Goal: Task Accomplishment & Management: Manage account settings

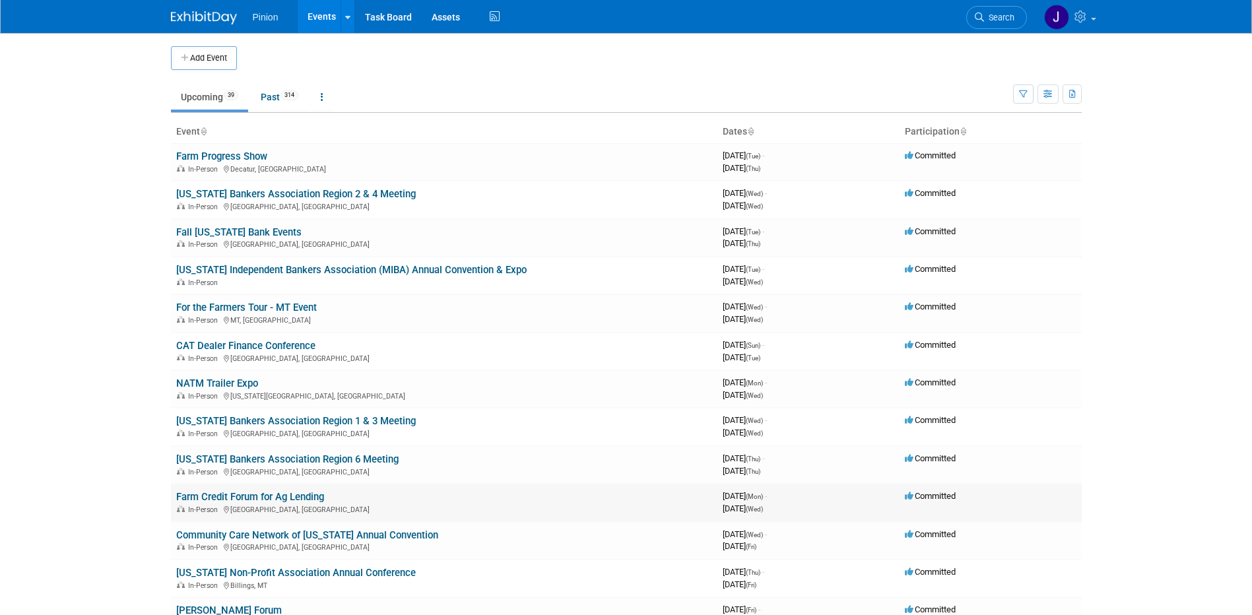
click at [235, 496] on link "Farm Credit Forum for Ag Lending" at bounding box center [250, 497] width 148 height 12
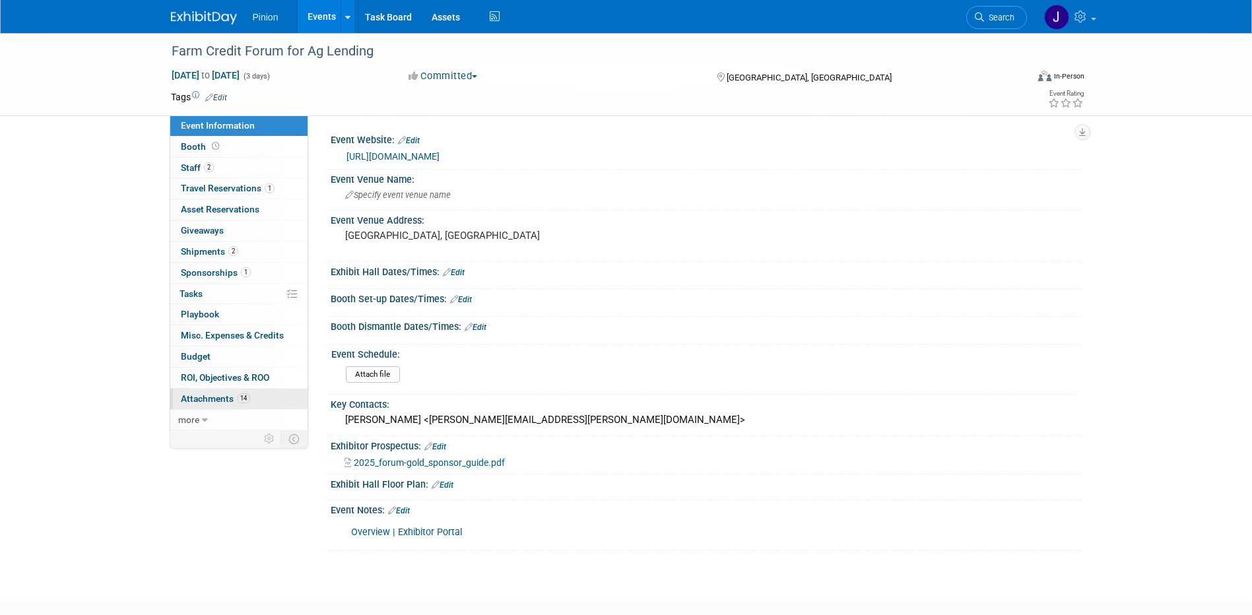
click at [192, 400] on span "Attachments 14" at bounding box center [215, 398] width 69 height 11
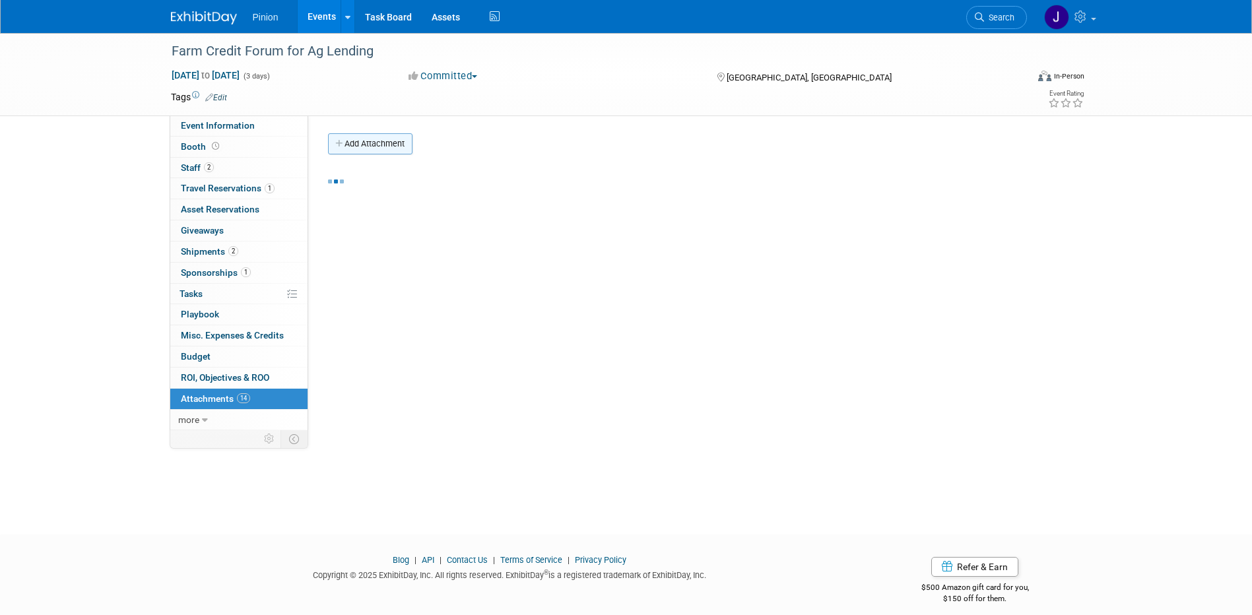
click at [385, 137] on button "Add Attachment" at bounding box center [370, 143] width 84 height 21
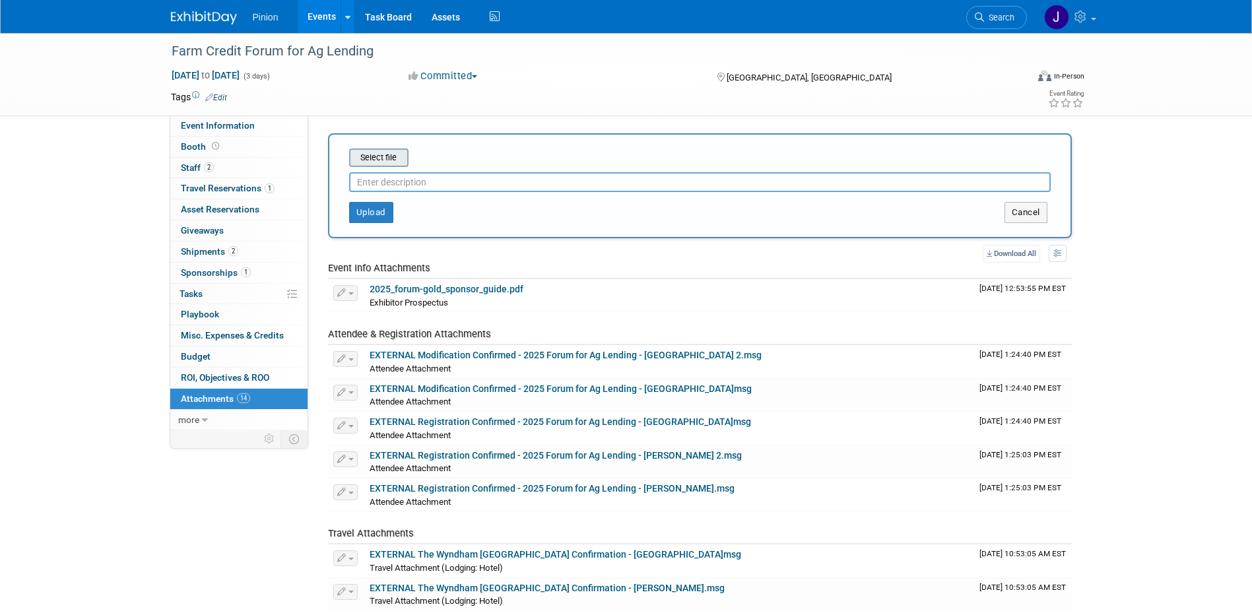
click at [367, 157] on input "file" at bounding box center [328, 158] width 157 height 16
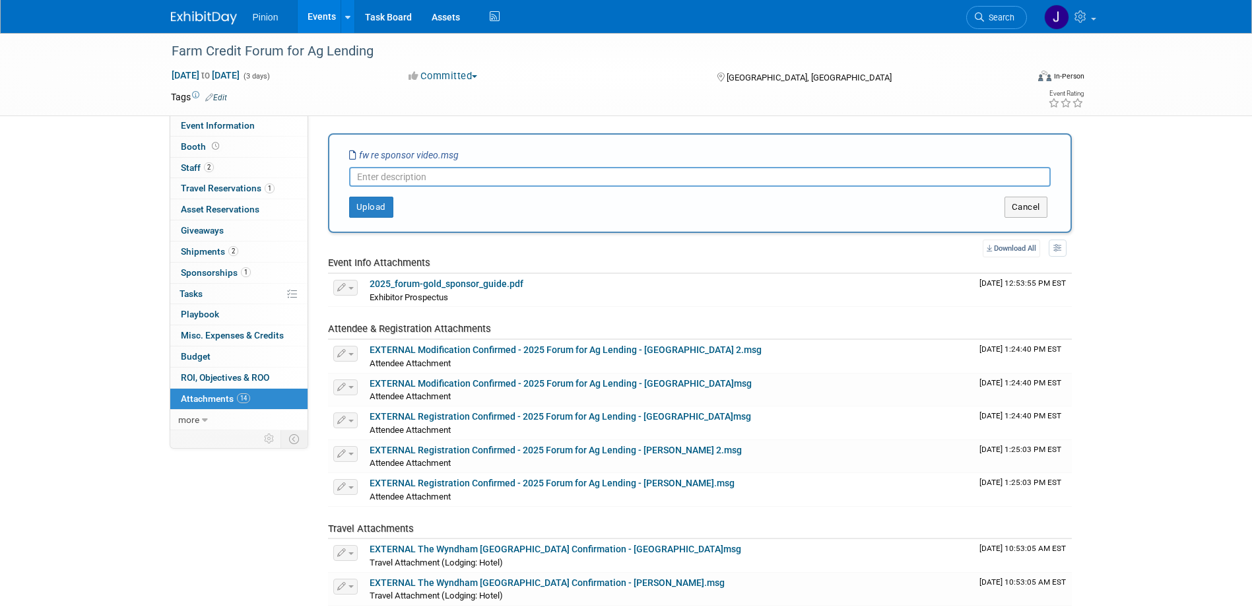
click at [455, 174] on input "text" at bounding box center [699, 177] width 701 height 20
type input "Email re sponsor video"
click at [364, 210] on button "Upload" at bounding box center [371, 207] width 44 height 21
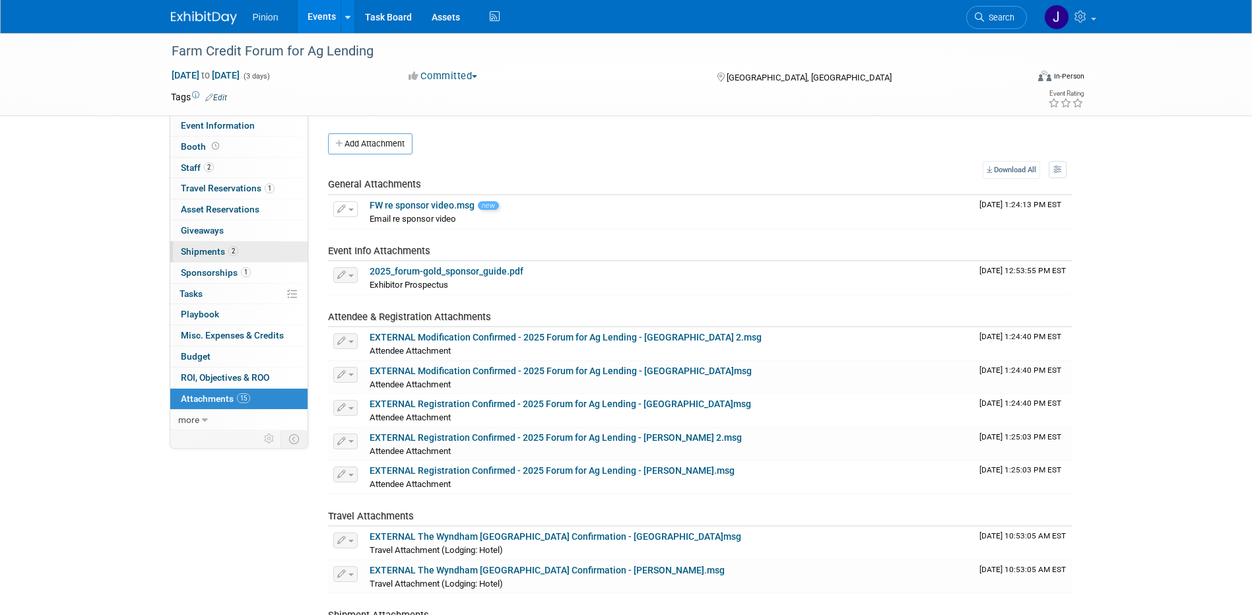
drag, startPoint x: 232, startPoint y: 249, endPoint x: 257, endPoint y: 253, distance: 24.7
click at [232, 249] on span "2" at bounding box center [233, 251] width 10 height 10
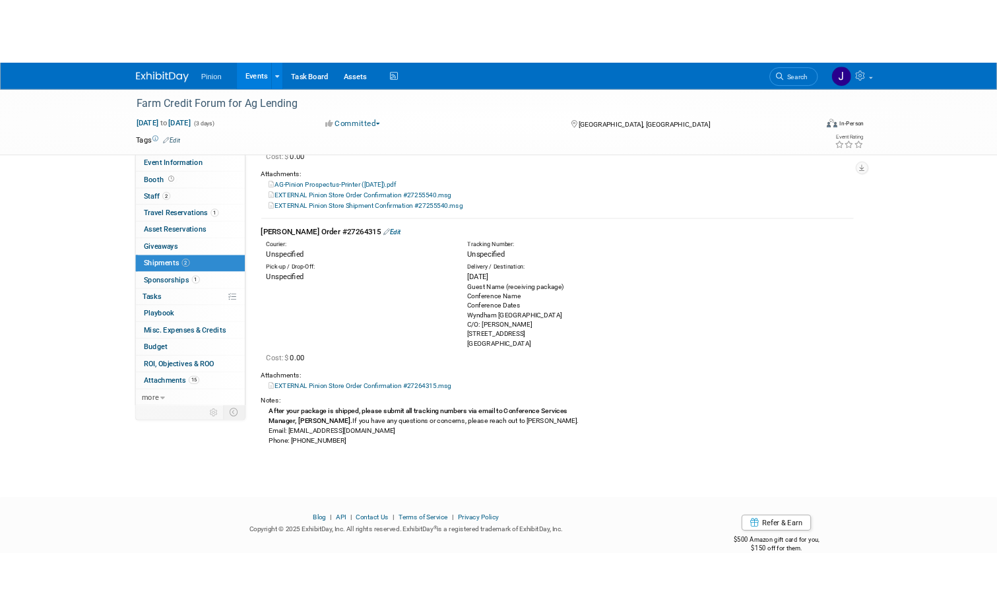
scroll to position [228, 0]
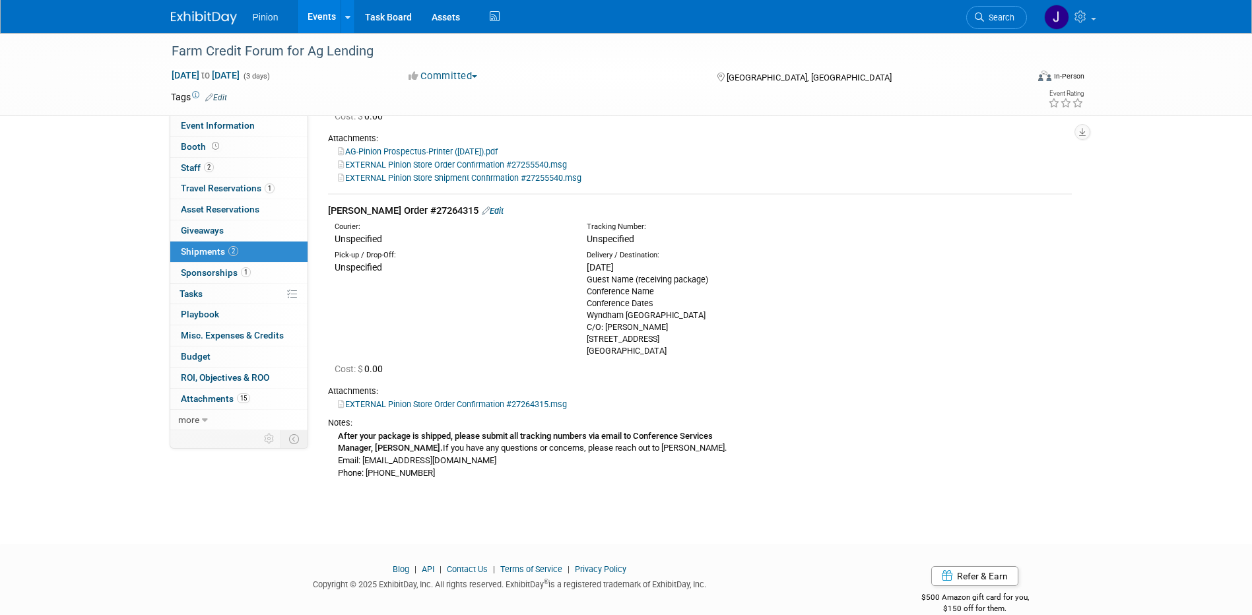
drag, startPoint x: 525, startPoint y: 459, endPoint x: 364, endPoint y: 459, distance: 161.0
click at [364, 459] on div "After your package is shipped, please submit all tracking numbers via email to …" at bounding box center [700, 454] width 744 height 50
copy div "rdearing@wyndhamgrandclearwater.com"
click at [490, 174] on link "EXTERNAL Pinion Store Shipment Confirmation #27255540.msg" at bounding box center [460, 178] width 244 height 10
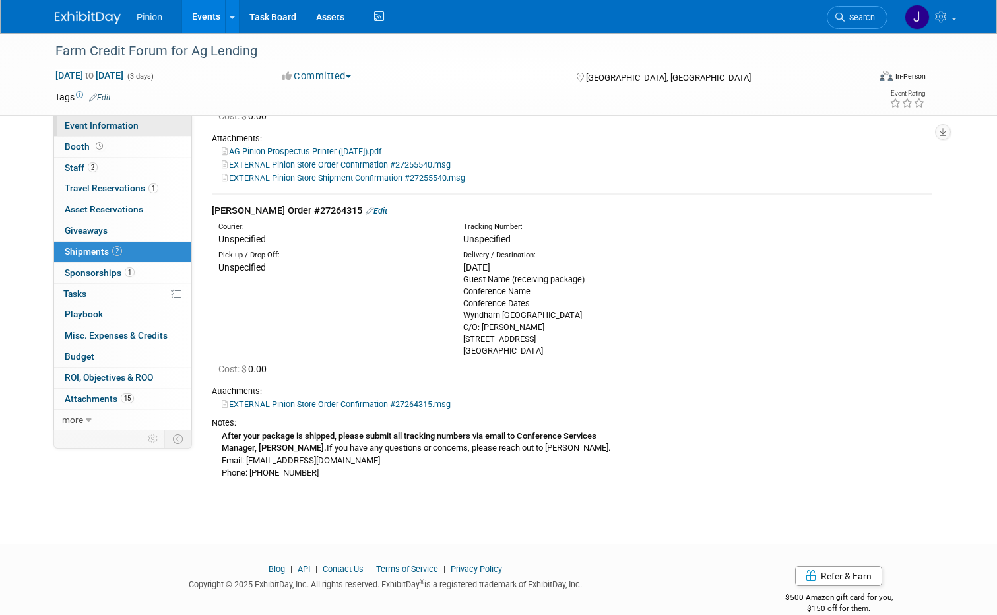
click at [132, 125] on link "Event Information" at bounding box center [122, 125] width 137 height 20
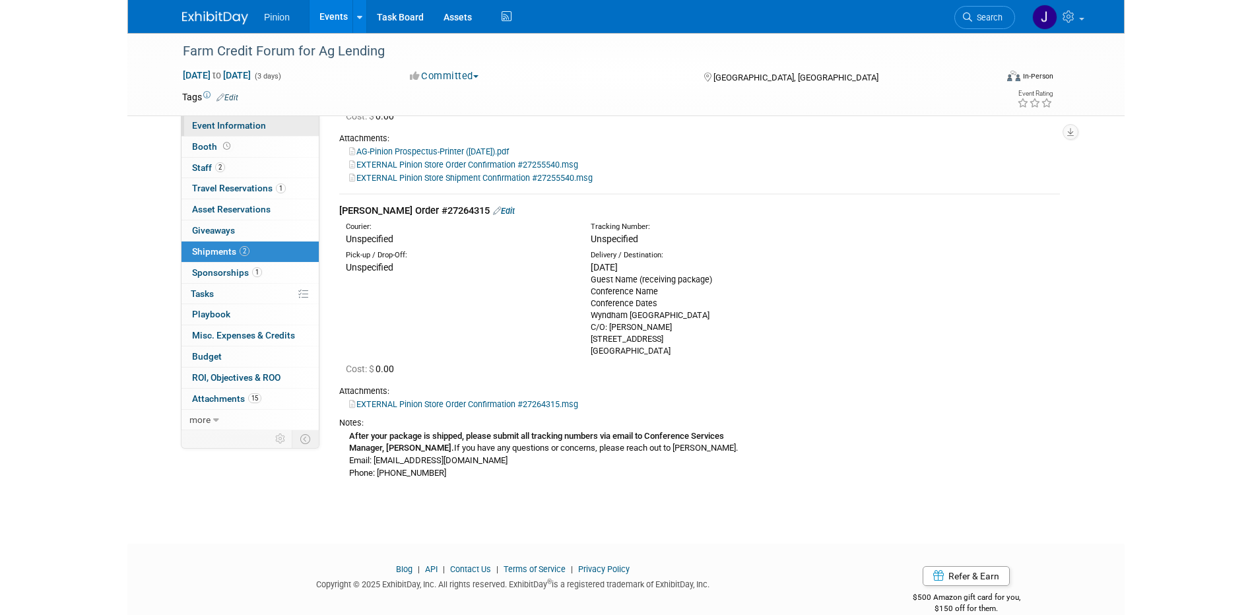
scroll to position [0, 0]
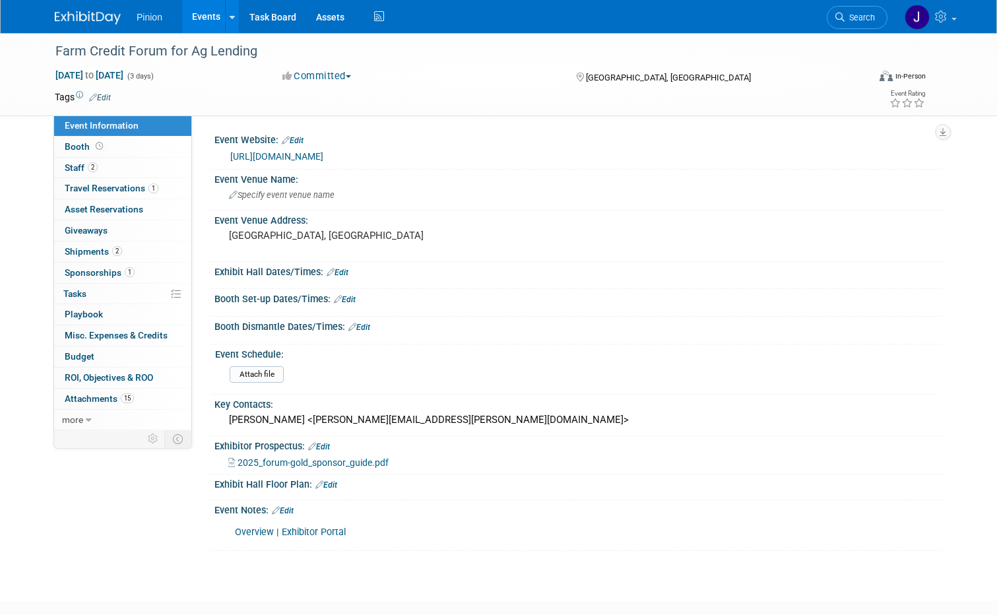
click at [304, 531] on link "Overview | Exhibitor Portal" at bounding box center [290, 532] width 111 height 11
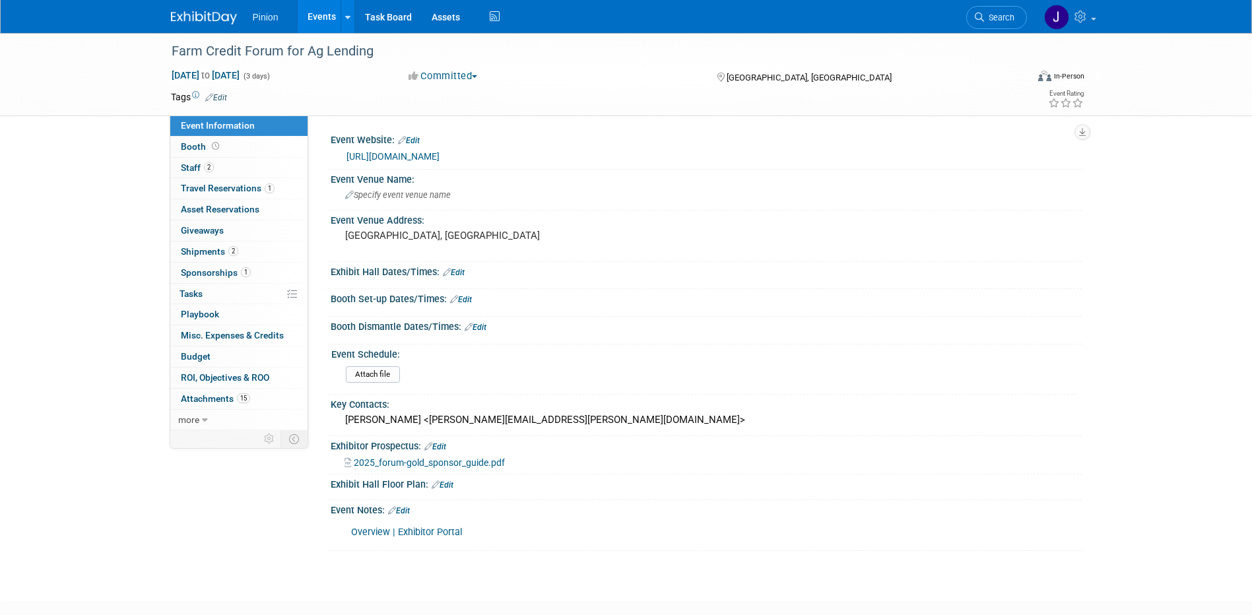
click at [203, 15] on img at bounding box center [204, 17] width 66 height 13
